Goal: Use online tool/utility

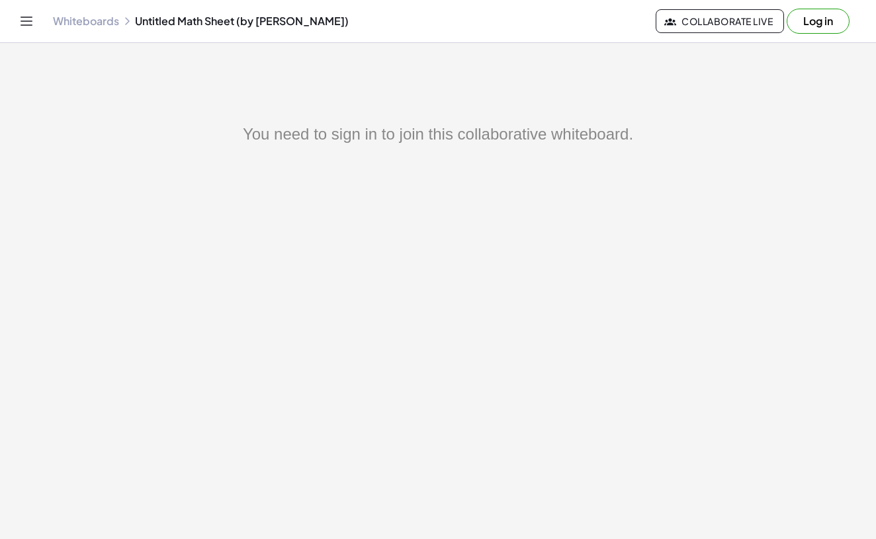
click at [824, 17] on button "Log in" at bounding box center [818, 21] width 63 height 25
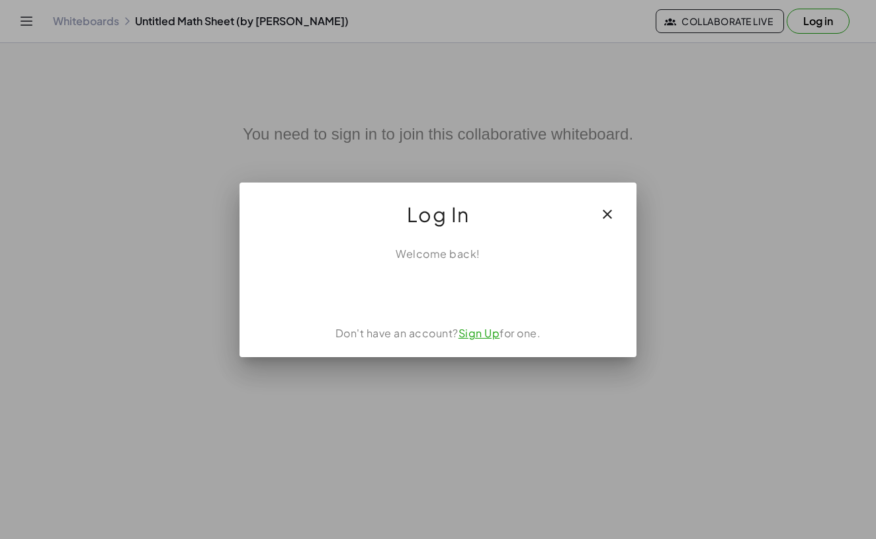
click at [453, 290] on div "Sign in with Google. Opens in new tab" at bounding box center [438, 291] width 122 height 29
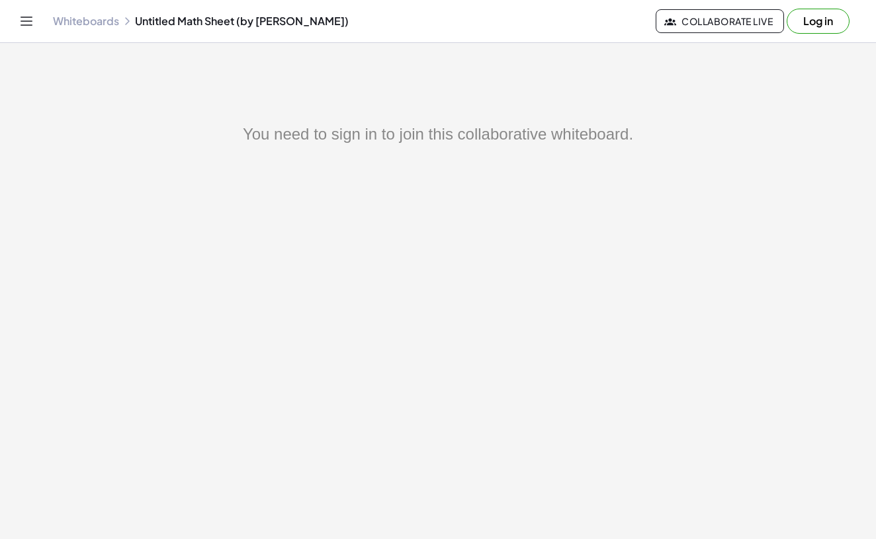
click at [804, 18] on button "Log in" at bounding box center [818, 21] width 63 height 25
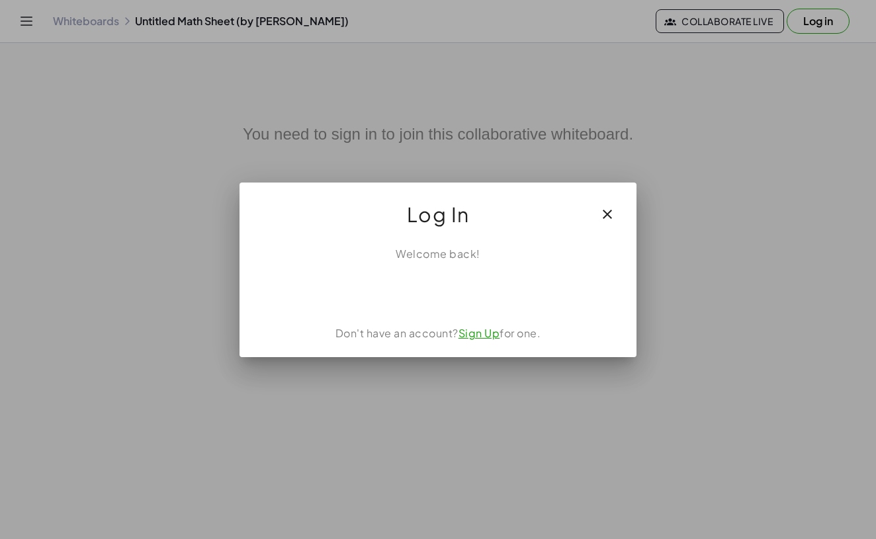
click at [445, 296] on div "Sign in with Google. Opens in new tab" at bounding box center [438, 291] width 122 height 29
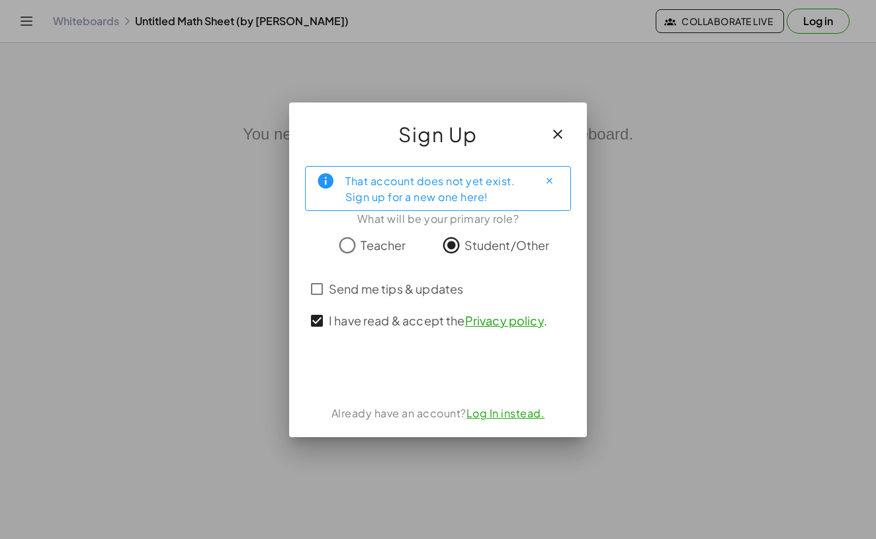
click at [406, 365] on div "Sign in with Google. Opens in new tab" at bounding box center [438, 371] width 143 height 29
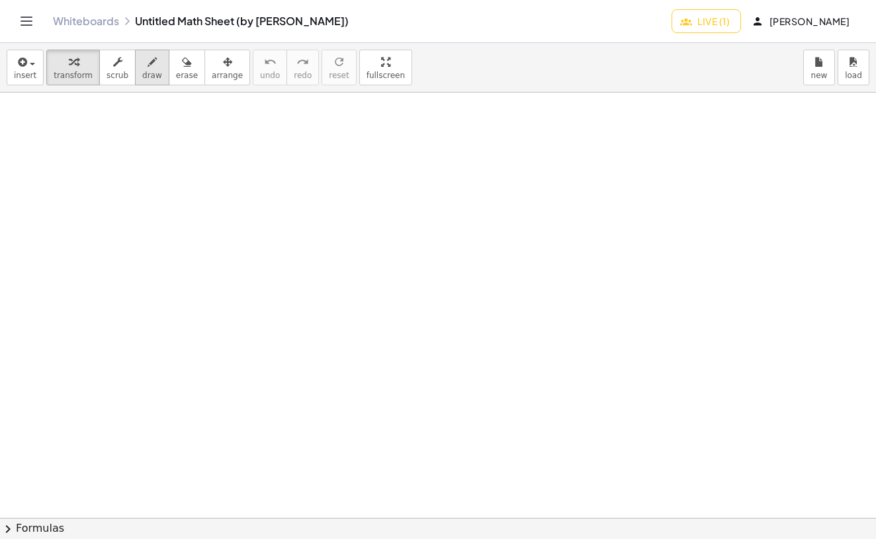
click at [148, 65] on icon "button" at bounding box center [152, 62] width 9 height 16
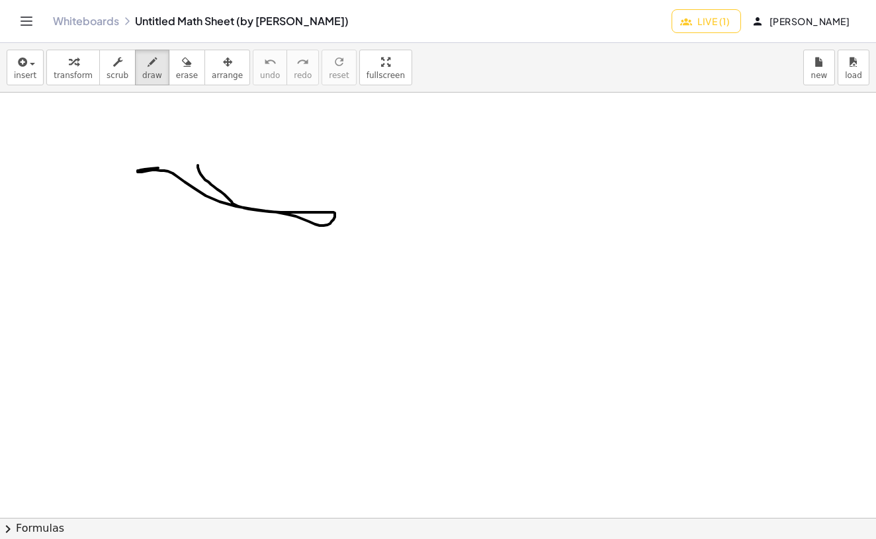
drag, startPoint x: 198, startPoint y: 165, endPoint x: 189, endPoint y: 163, distance: 9.6
click at [189, 163] on div at bounding box center [438, 518] width 876 height 851
click at [114, 60] on icon "button" at bounding box center [117, 62] width 9 height 16
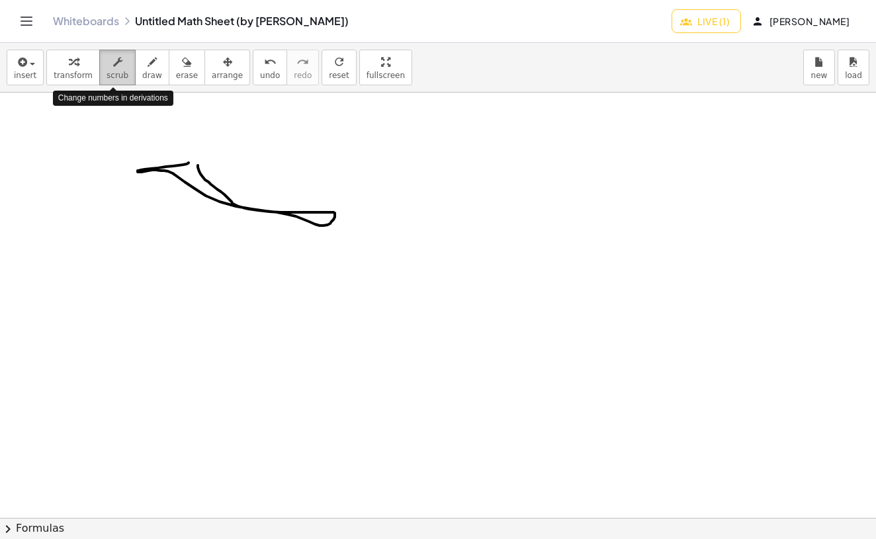
click at [114, 60] on icon "button" at bounding box center [117, 62] width 9 height 16
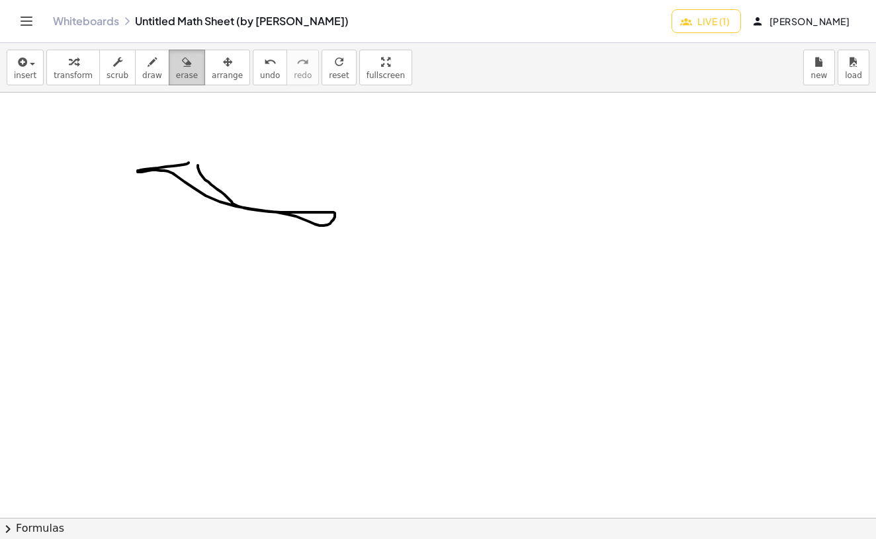
click at [182, 62] on icon "button" at bounding box center [186, 62] width 9 height 16
